Goal: Task Accomplishment & Management: Complete application form

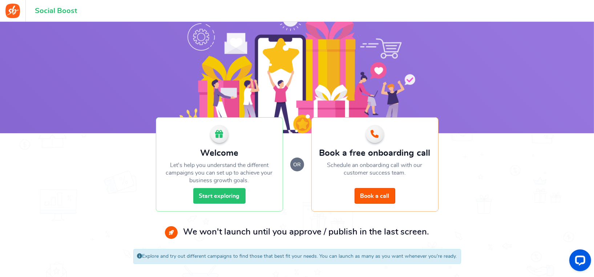
scroll to position [27, 0]
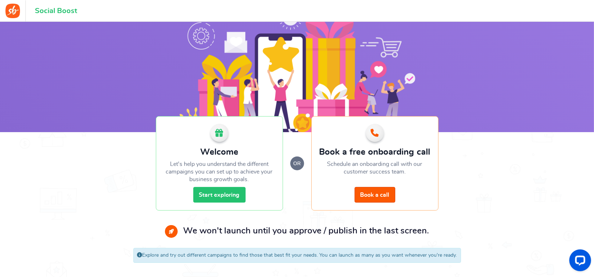
click at [225, 195] on link "Start exploring" at bounding box center [219, 195] width 52 height 16
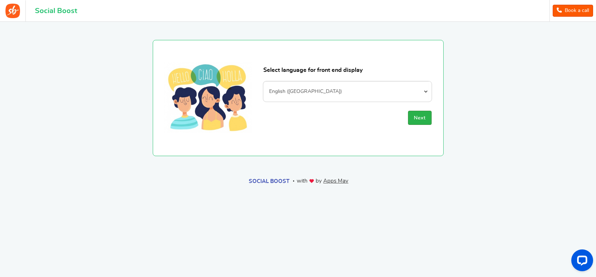
click at [424, 117] on span "Next" at bounding box center [420, 118] width 12 height 5
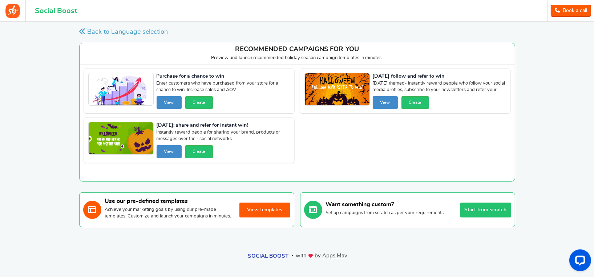
click at [488, 214] on button "Start from scratch" at bounding box center [485, 210] width 51 height 15
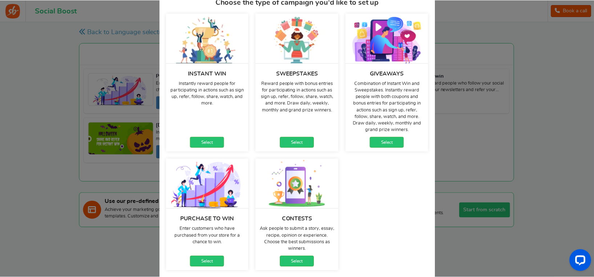
scroll to position [72, 0]
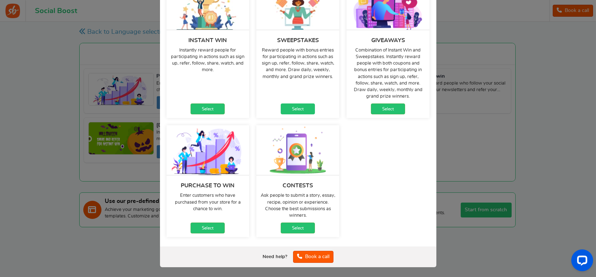
click at [298, 108] on link "Select" at bounding box center [298, 109] width 34 height 11
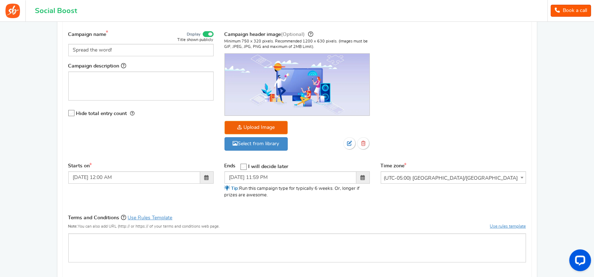
scroll to position [52, 0]
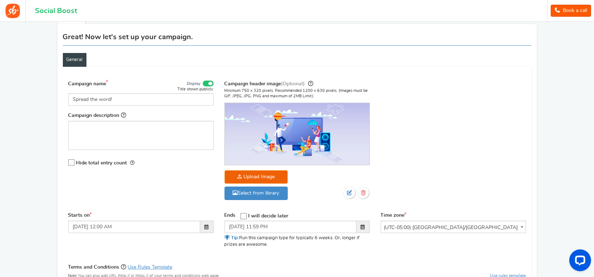
click at [574, 12] on link "Book a call" at bounding box center [571, 11] width 40 height 12
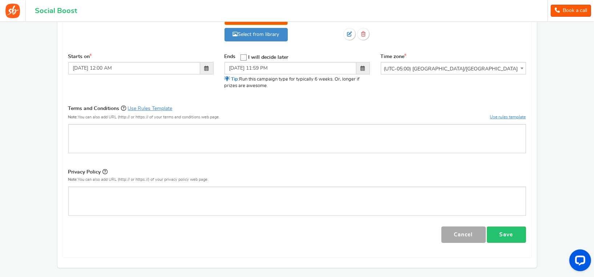
scroll to position [270, 0]
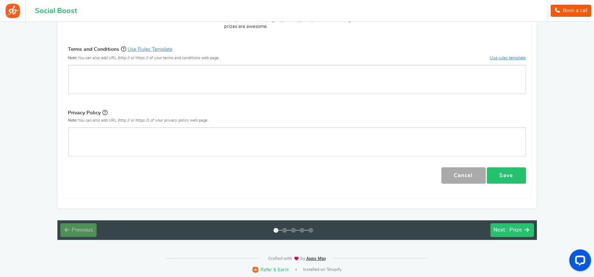
click at [505, 174] on link "Save" at bounding box center [506, 176] width 39 height 16
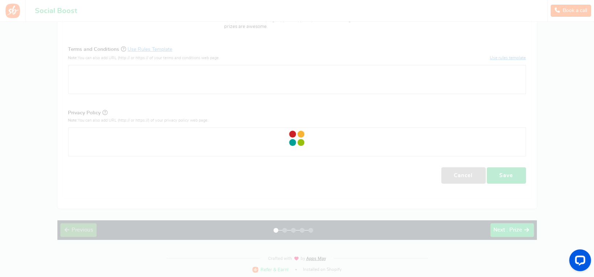
select select
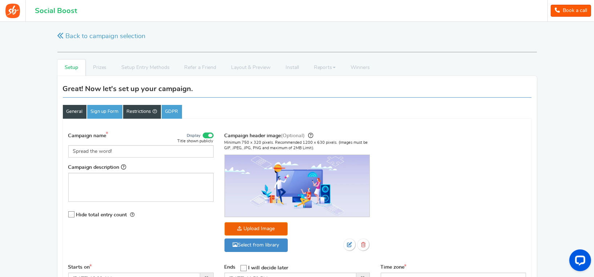
click at [146, 110] on link "Restrictions" at bounding box center [142, 112] width 38 height 14
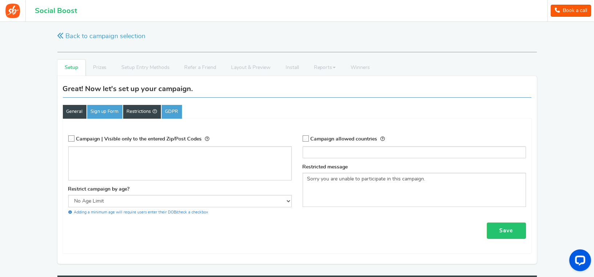
click at [79, 108] on link "General" at bounding box center [75, 112] width 24 height 14
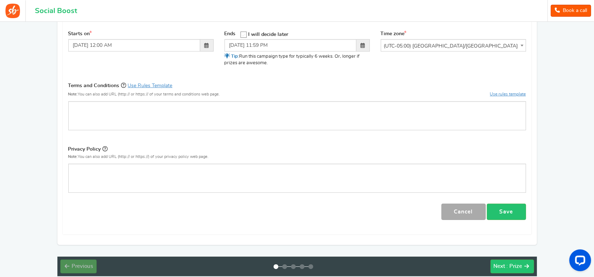
scroll to position [270, 0]
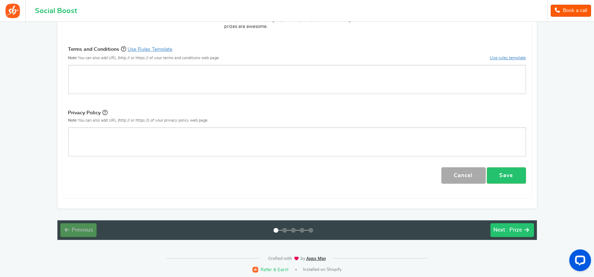
click at [524, 230] on button "Next : Prize" at bounding box center [513, 230] width 44 height 14
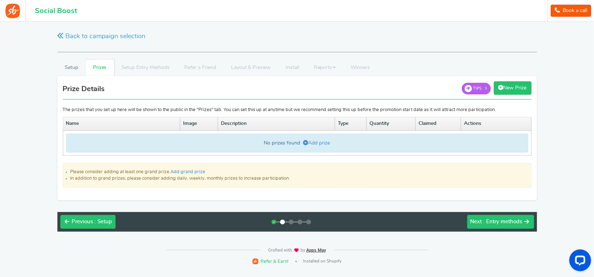
scroll to position [0, 0]
click at [322, 142] on link "Add prize" at bounding box center [317, 143] width 27 height 5
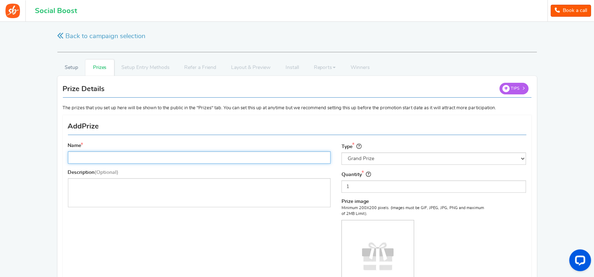
click at [230, 162] on input "Name" at bounding box center [199, 158] width 263 height 12
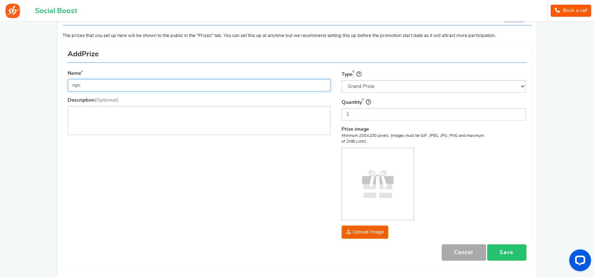
scroll to position [73, 0]
type input "npc"
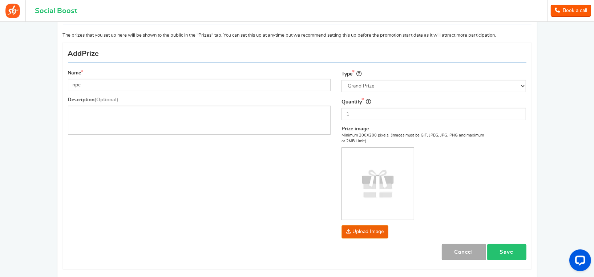
click at [505, 249] on link "Save" at bounding box center [506, 252] width 39 height 16
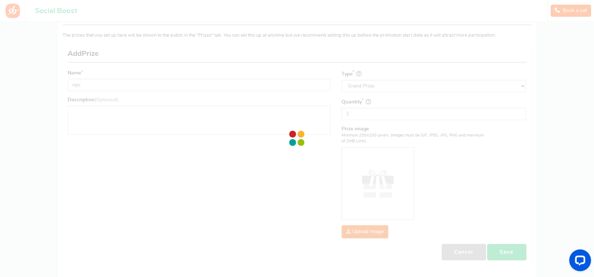
scroll to position [0, 0]
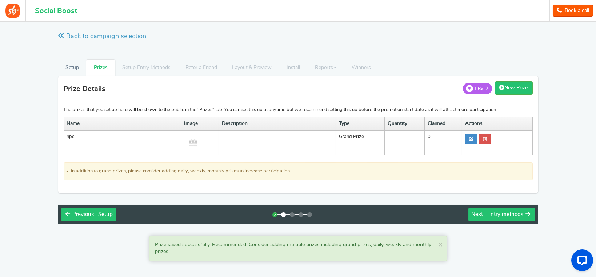
click at [504, 214] on span ": Entry methods" at bounding box center [503, 214] width 39 height 5
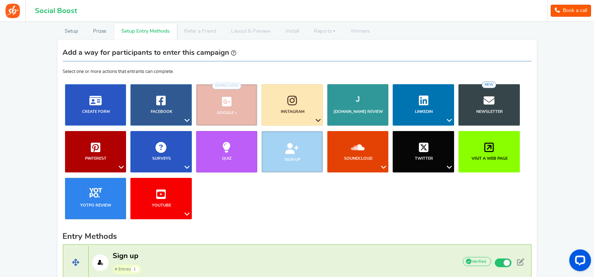
scroll to position [36, 0]
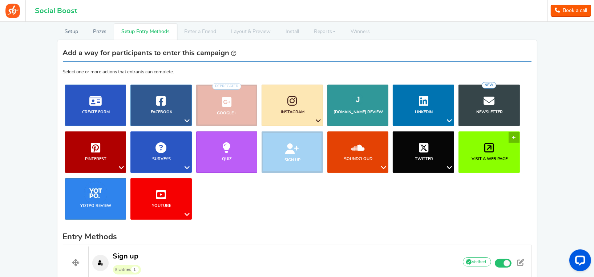
click at [514, 137] on link "Visit a web page" at bounding box center [489, 152] width 61 height 41
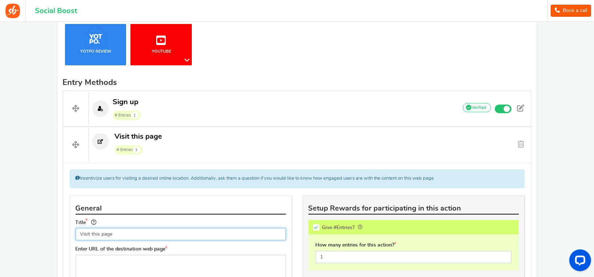
scroll to position [176, 0]
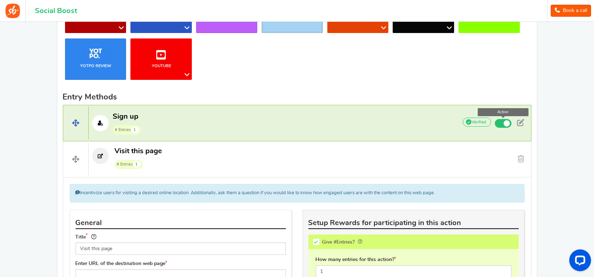
click at [505, 122] on span at bounding box center [507, 123] width 7 height 7
click at [0, 0] on input "Active" at bounding box center [0, 0] width 0 height 0
click at [522, 122] on span at bounding box center [520, 122] width 7 height 7
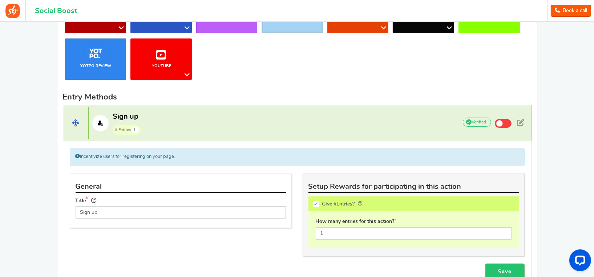
drag, startPoint x: 78, startPoint y: 122, endPoint x: 81, endPoint y: 137, distance: 14.5
click at [81, 137] on span at bounding box center [75, 123] width 25 height 33
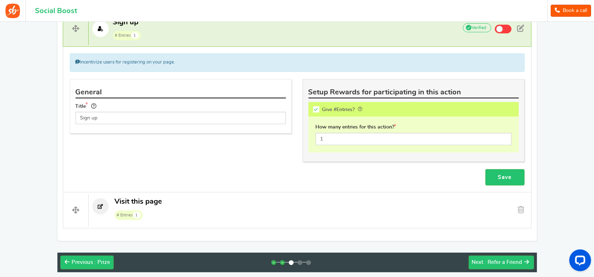
scroll to position [249, 0]
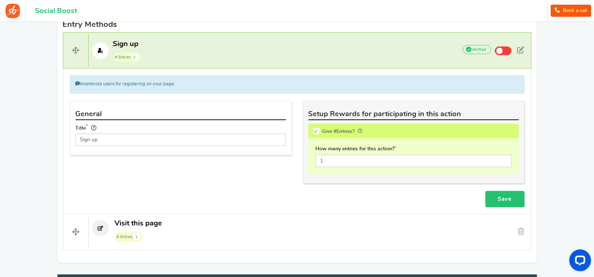
click at [501, 195] on link "Save" at bounding box center [504, 199] width 39 height 16
click at [342, 161] on input "1" at bounding box center [414, 161] width 196 height 12
click at [506, 197] on link "Save" at bounding box center [504, 199] width 39 height 16
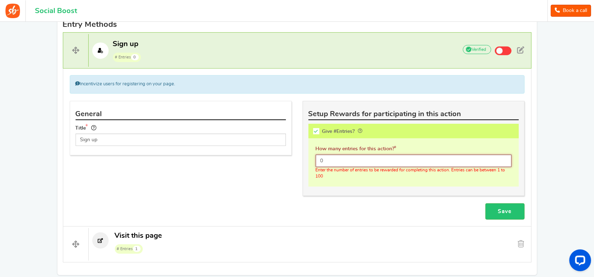
drag, startPoint x: 331, startPoint y: 157, endPoint x: 304, endPoint y: 164, distance: 27.3
click at [307, 159] on div "This campaign category can have no rewards for any action Setup Rewards for par…" at bounding box center [414, 148] width 222 height 95
type input "1"
drag, startPoint x: 359, startPoint y: 196, endPoint x: 364, endPoint y: 197, distance: 4.8
click at [360, 196] on div "This campaign category can have no rewards for any action Setup Rewards for par…" at bounding box center [413, 152] width 233 height 102
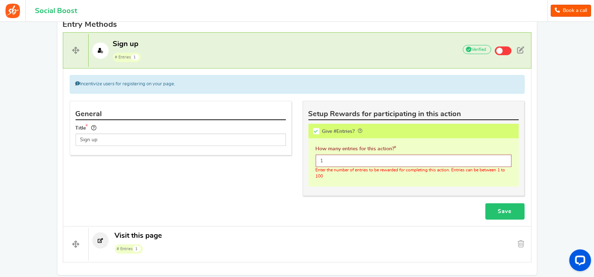
click at [513, 213] on link "Save" at bounding box center [504, 211] width 39 height 16
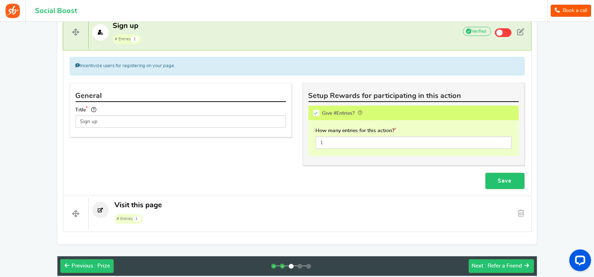
scroll to position [303, 0]
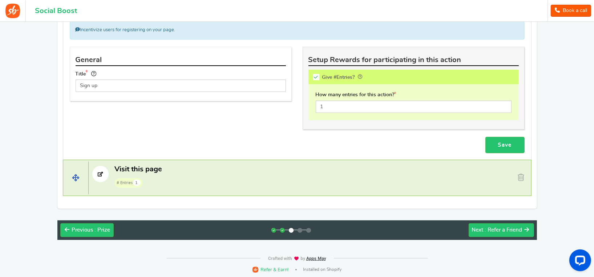
click at [433, 179] on p "Visit this page # Entries 1" at bounding box center [270, 176] width 363 height 23
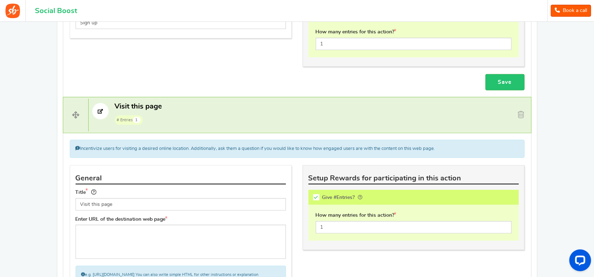
scroll to position [339, 0]
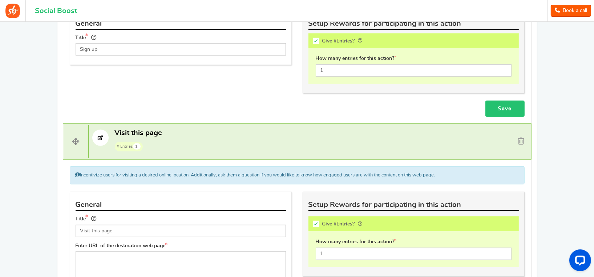
click at [505, 108] on link "Save" at bounding box center [504, 109] width 39 height 16
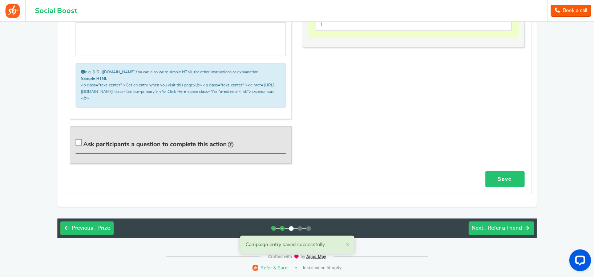
click at [503, 178] on link "Save" at bounding box center [504, 179] width 39 height 16
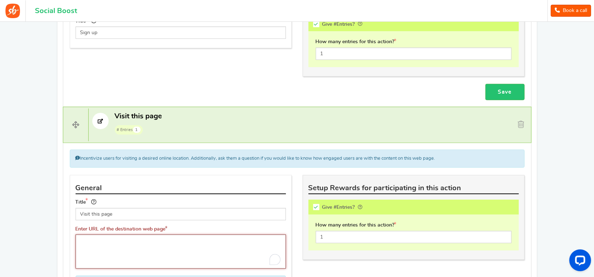
scroll to position [363, 0]
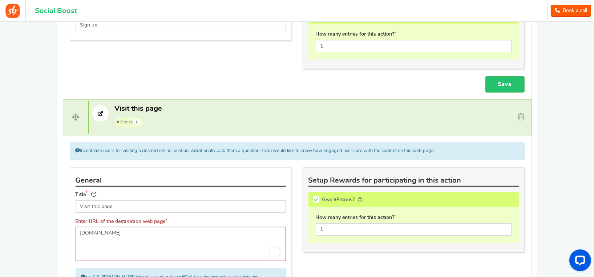
click at [53, 205] on div "Setup Prizes Setup Entry Methods Reward Setup Refer a Friend Layout & Preview L…" at bounding box center [297, 63] width 491 height 735
click at [80, 231] on textarea "[DOMAIN_NAME]" at bounding box center [181, 244] width 210 height 34
type textarea "[URL][DOMAIN_NAME]"
click at [54, 207] on div "Setup Prizes Setup Entry Methods Reward Setup Refer a Friend Layout & Preview L…" at bounding box center [297, 63] width 491 height 735
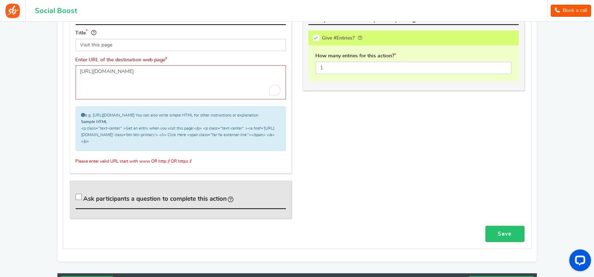
scroll to position [545, 0]
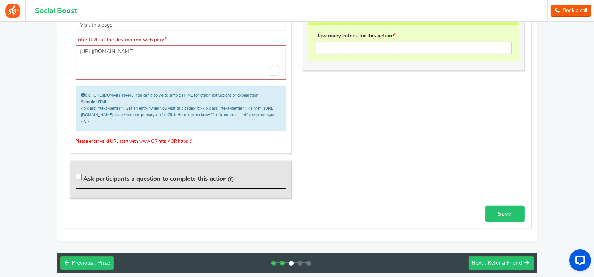
click at [513, 213] on link "Save" at bounding box center [504, 214] width 39 height 16
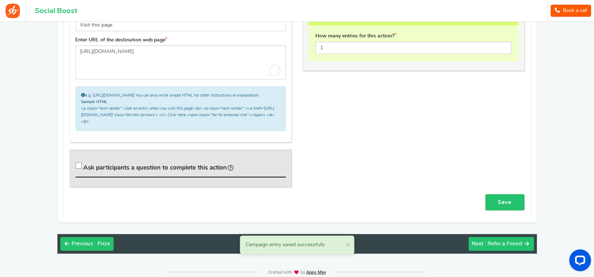
click at [490, 247] on span ": Refer a Friend" at bounding box center [503, 243] width 37 height 5
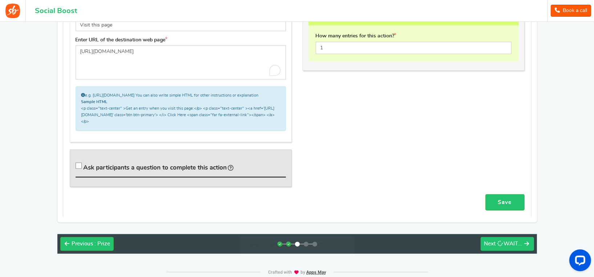
scroll to position [0, 0]
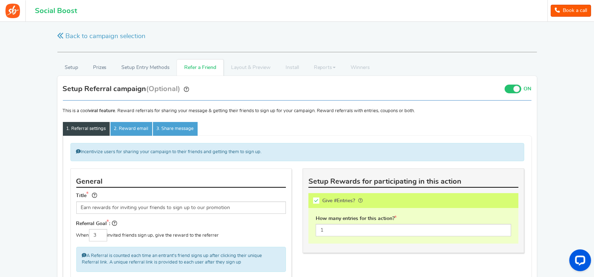
click at [513, 90] on span at bounding box center [516, 89] width 7 height 7
click at [0, 0] on input "ON OFF" at bounding box center [0, 0] width 0 height 0
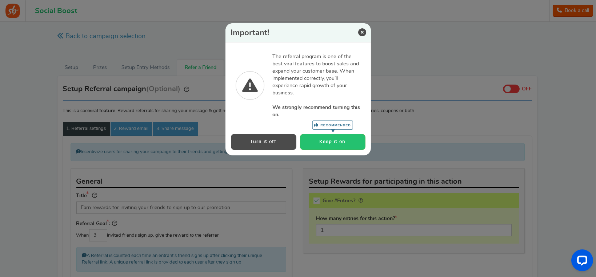
click at [265, 141] on button "Turn it off" at bounding box center [263, 142] width 65 height 16
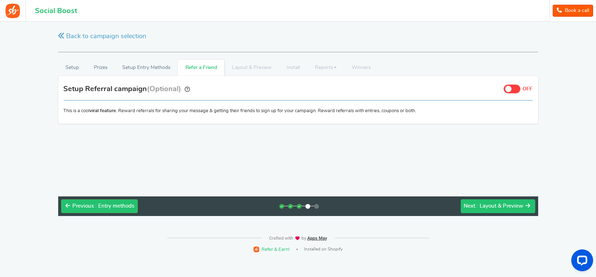
click at [506, 205] on span ": Layout & Preview" at bounding box center [500, 205] width 47 height 5
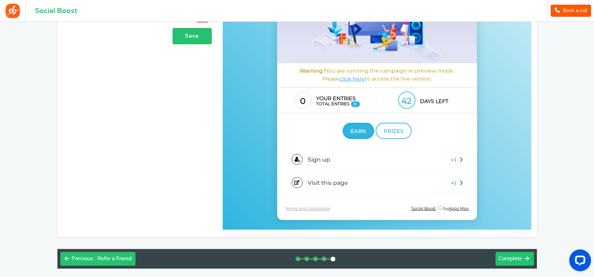
scroll to position [212, 0]
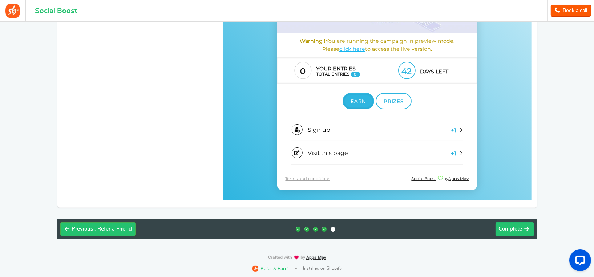
click at [504, 230] on span "Complete" at bounding box center [511, 228] width 24 height 5
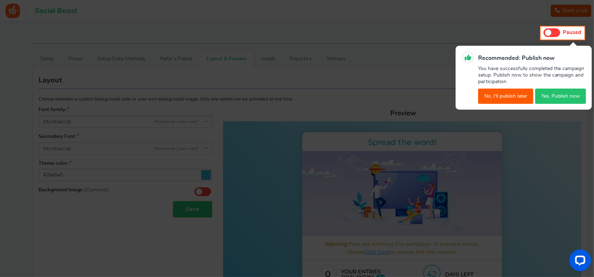
scroll to position [0, 0]
click at [503, 97] on button "No, I'll publish later" at bounding box center [505, 96] width 55 height 15
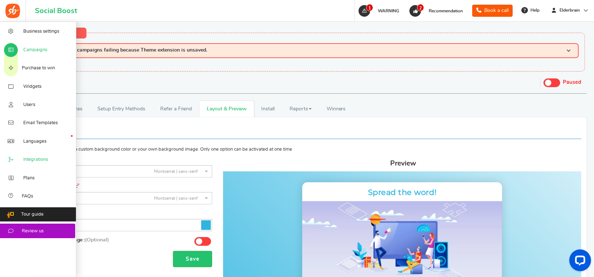
click at [40, 161] on span "Integrations" at bounding box center [35, 160] width 25 height 7
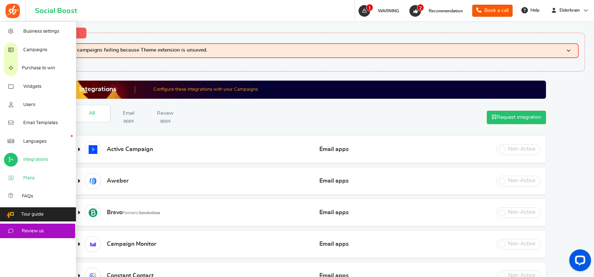
click at [30, 184] on link "Plans" at bounding box center [38, 178] width 76 height 18
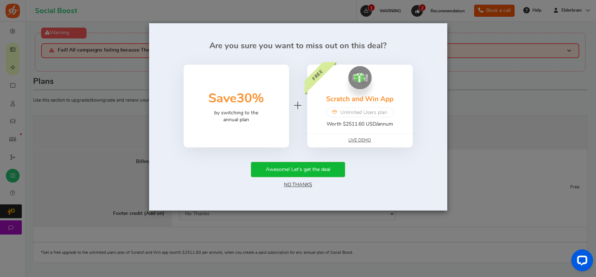
click at [301, 183] on link "No Thanks" at bounding box center [298, 184] width 28 height 5
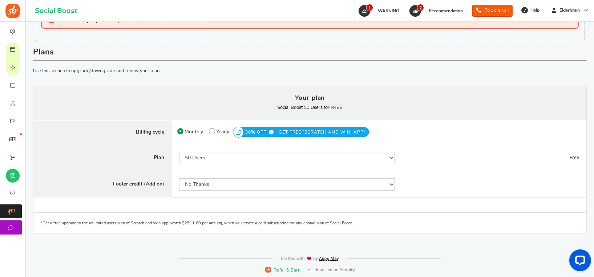
scroll to position [31, 0]
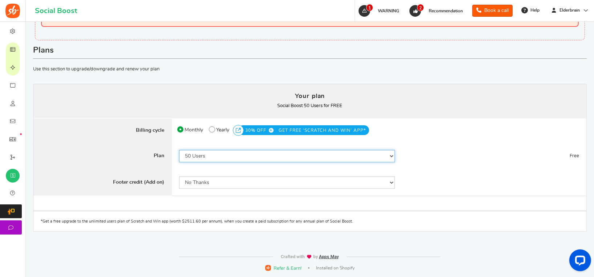
click at [218, 157] on select "50 Users 500 Users 2000 Users 5000 Users 10000 Users 15000 Users 25000 Users En…" at bounding box center [287, 156] width 216 height 12
select select "869"
click at [179, 150] on select "50 Users 500 Users 2000 Users 5000 Users 10000 Users 15000 Users 25000 Users En…" at bounding box center [287, 156] width 216 height 12
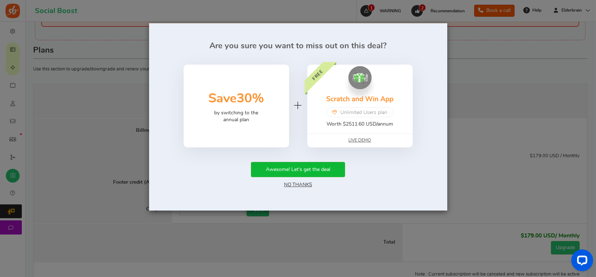
click at [290, 185] on link "No Thanks" at bounding box center [298, 184] width 28 height 5
